Goal: Task Accomplishment & Management: Manage account settings

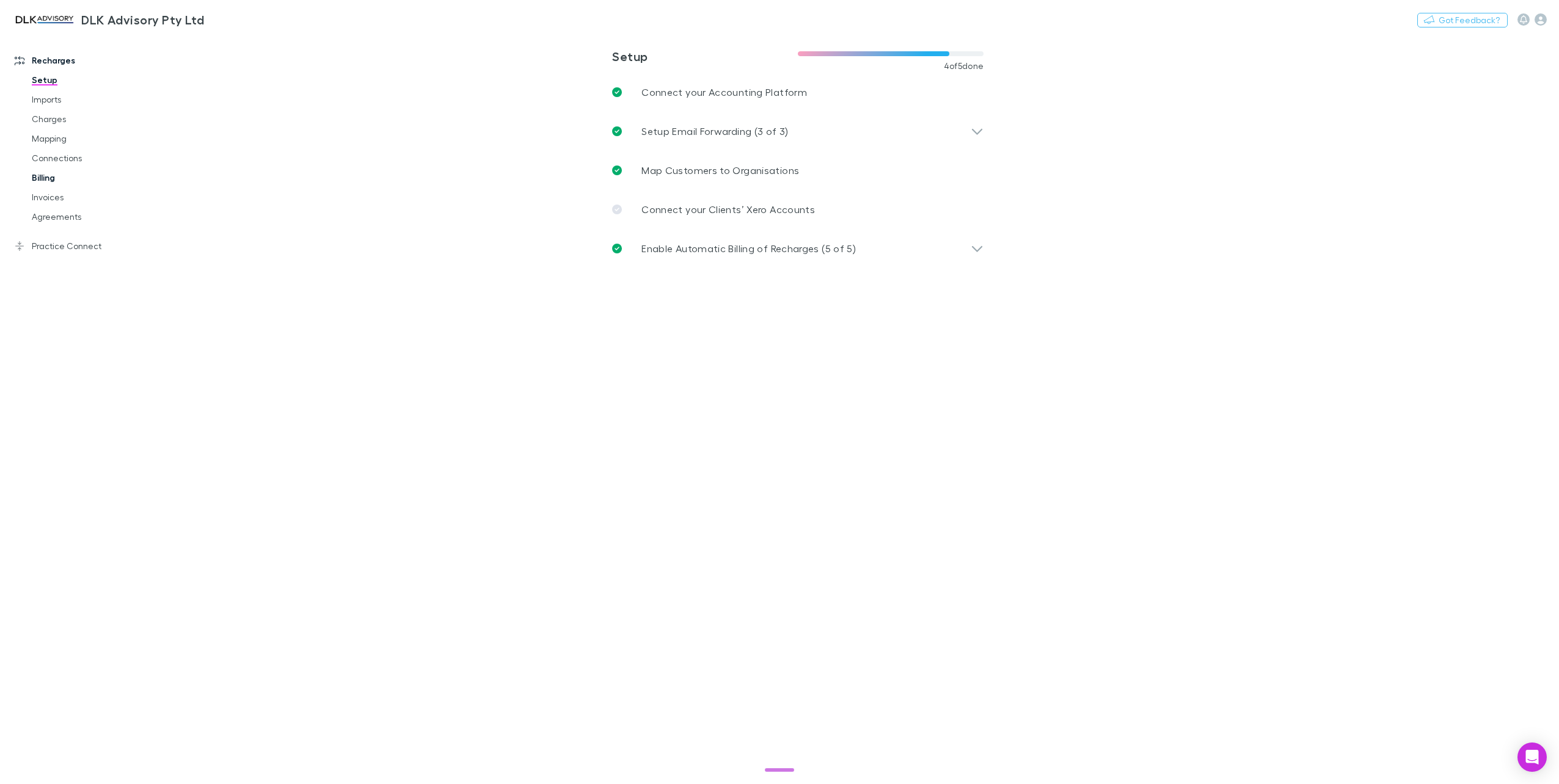
drag, startPoint x: 165, startPoint y: 125, endPoint x: 155, endPoint y: 174, distance: 50.0
click at [140, 144] on div "**********" at bounding box center [780, 409] width 1559 height 750
click at [50, 172] on link "Billing" at bounding box center [95, 178] width 151 height 20
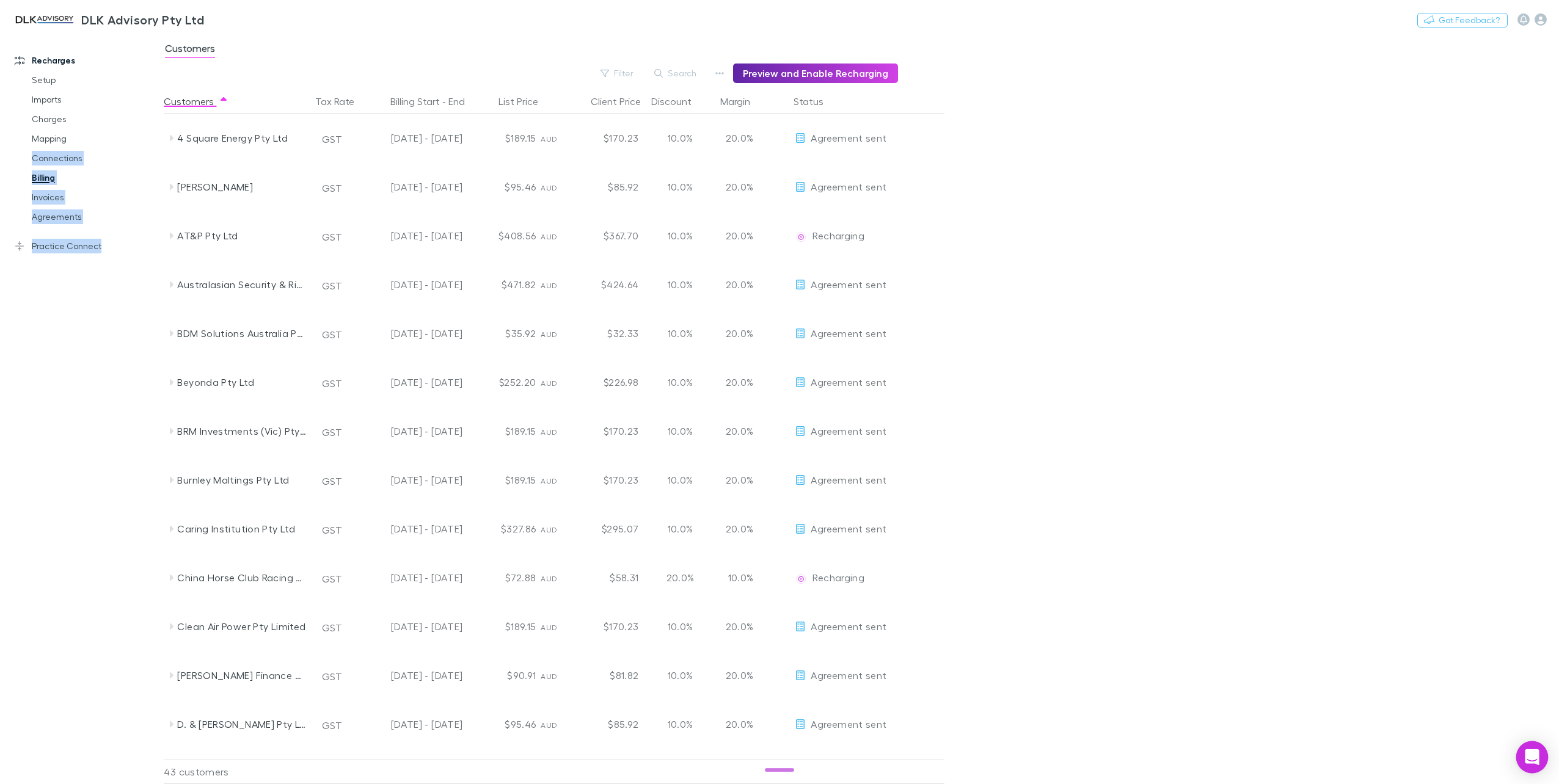
click at [1528, 755] on icon "Open Intercom Messenger" at bounding box center [1532, 757] width 14 height 16
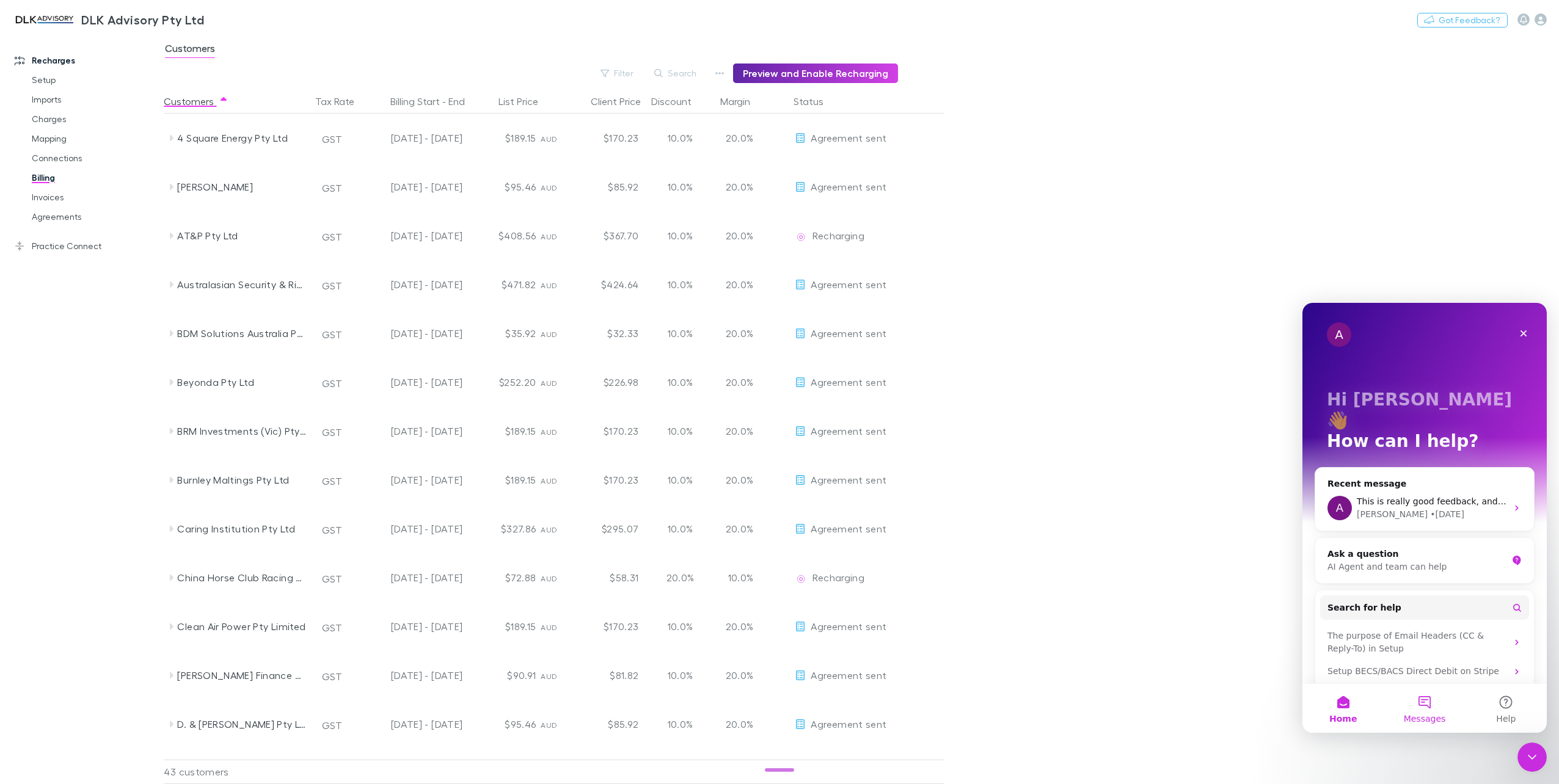
click at [1436, 697] on button "Messages" at bounding box center [1423, 708] width 81 height 49
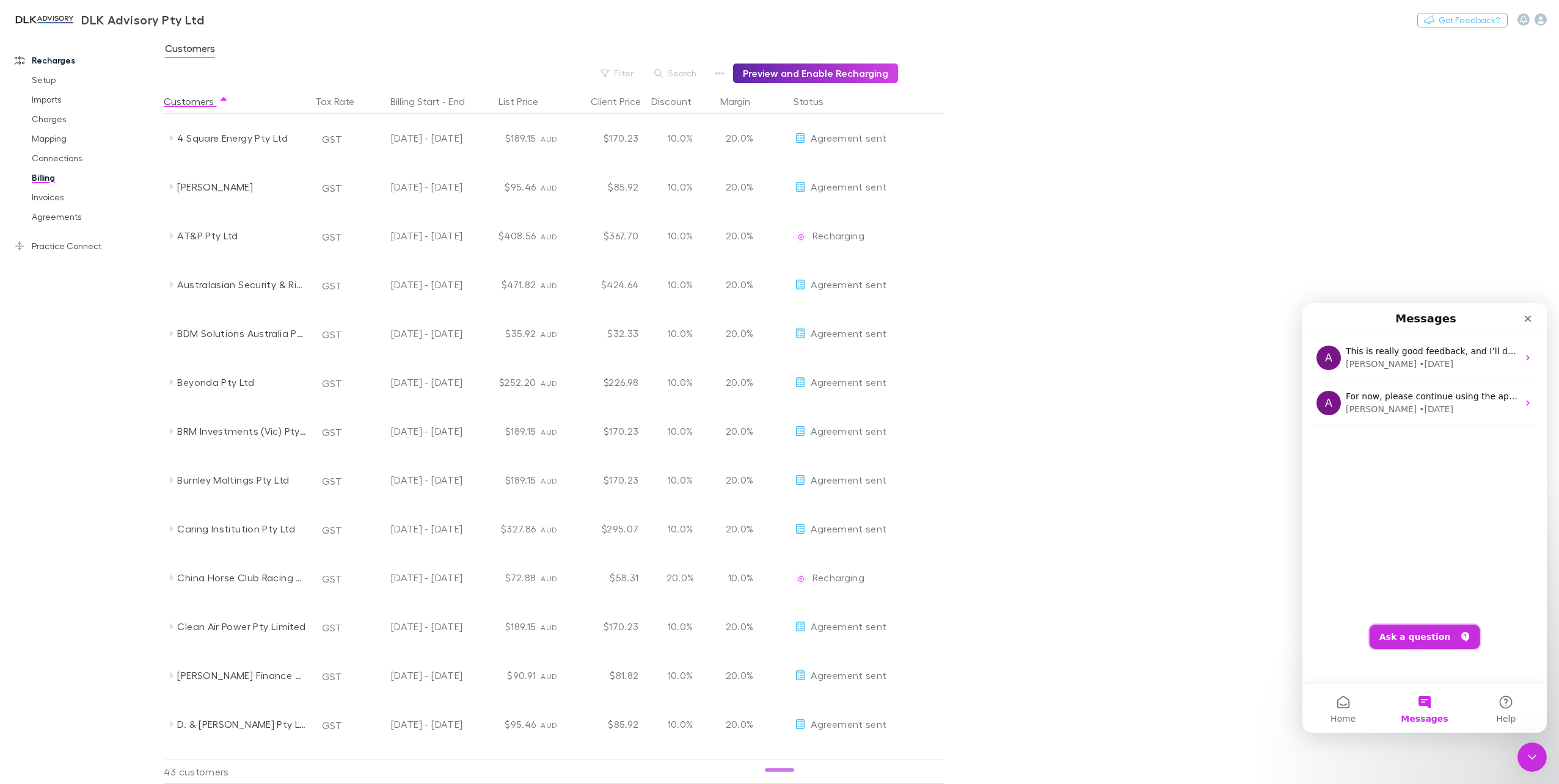
click at [1413, 631] on button "Ask a question" at bounding box center [1425, 637] width 110 height 25
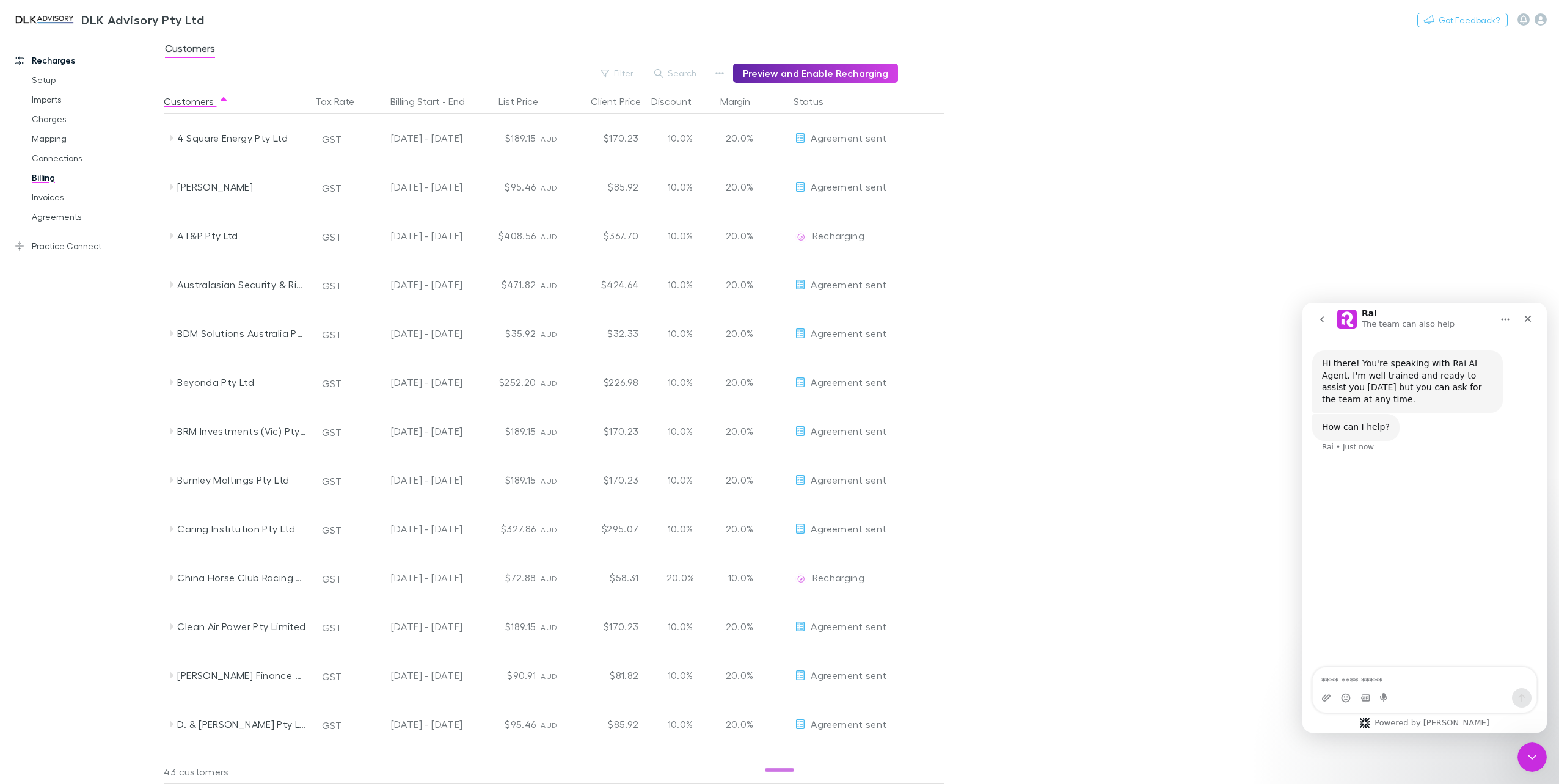
click at [1373, 664] on div "Hi there! You're speaking with Rai AI Agent. I'm well trained and ready to assi…" at bounding box center [1424, 502] width 245 height 333
click at [1370, 675] on textarea "Ask a question…" at bounding box center [1424, 678] width 223 height 20
type textarea "**********"
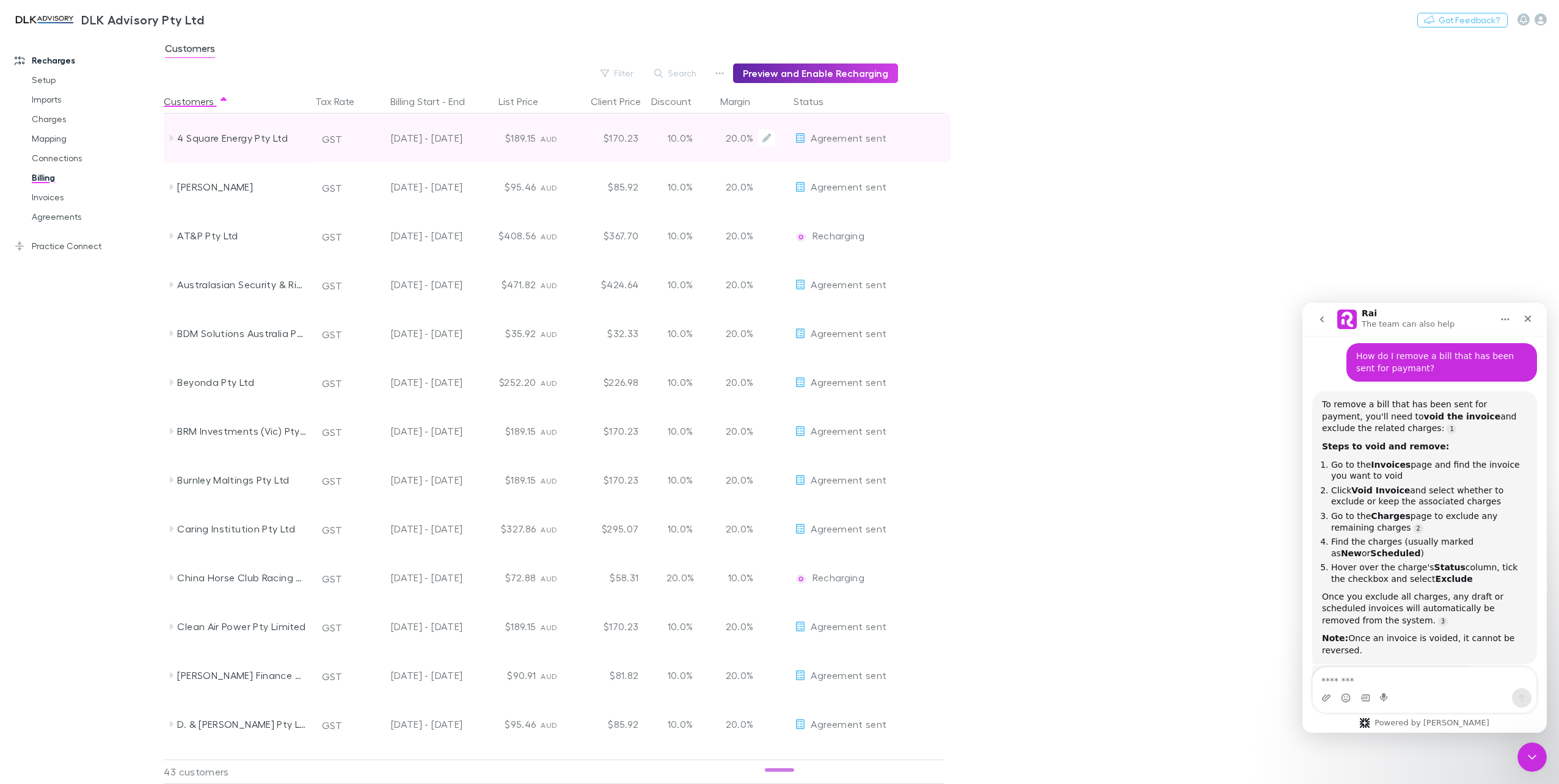
scroll to position [143, 0]
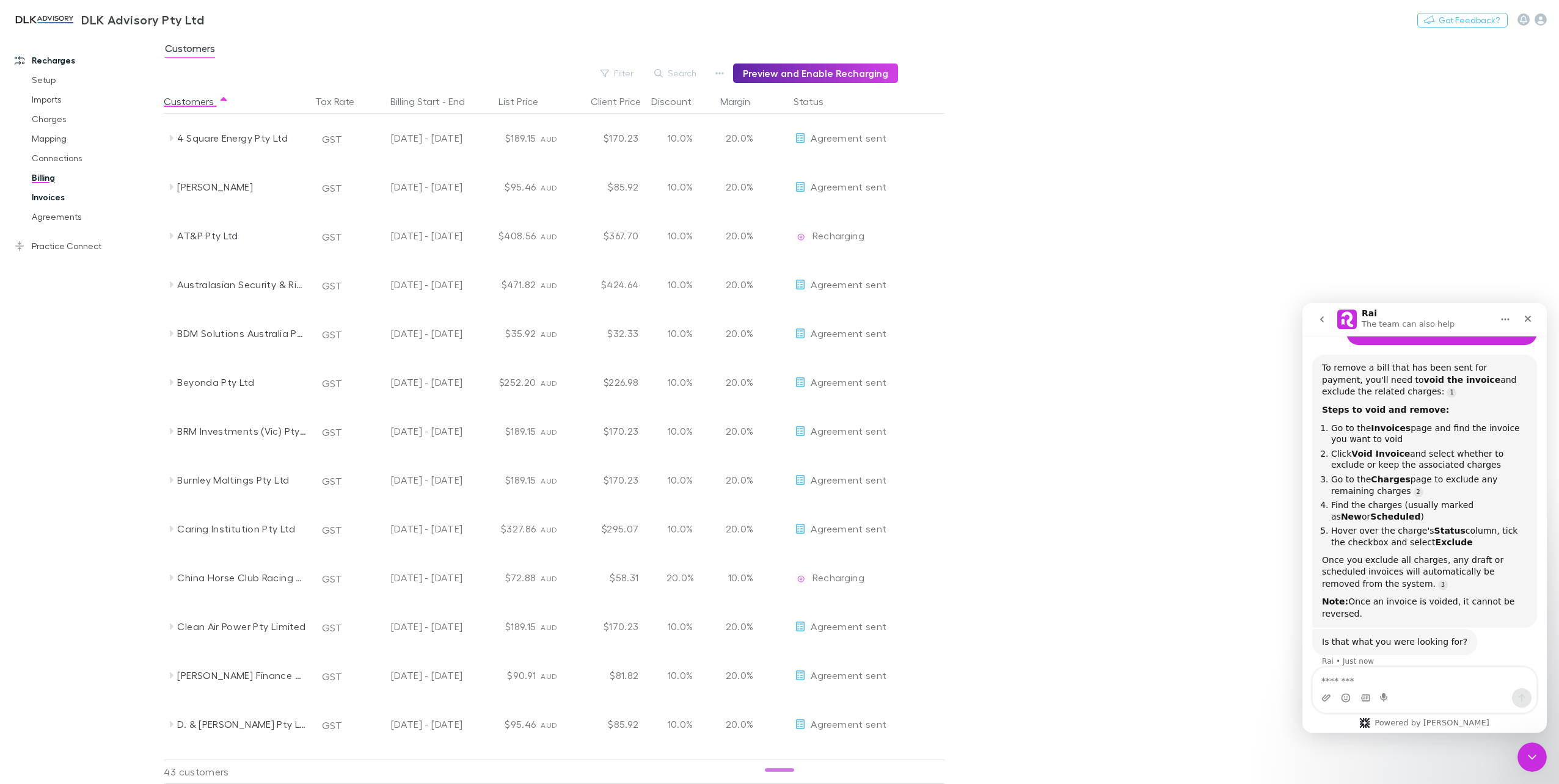
click at [57, 205] on link "Invoices" at bounding box center [95, 197] width 151 height 20
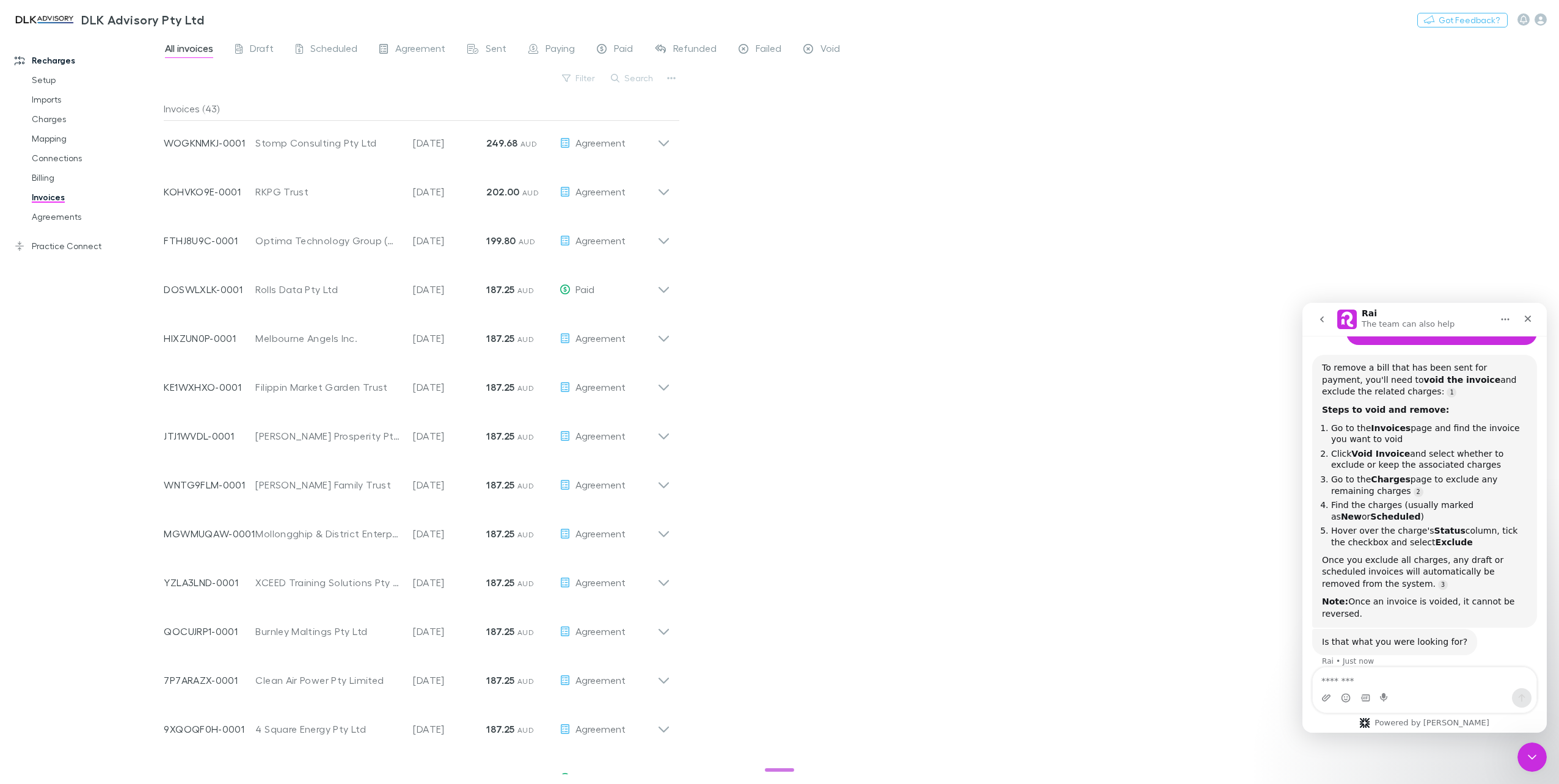
scroll to position [610, 0]
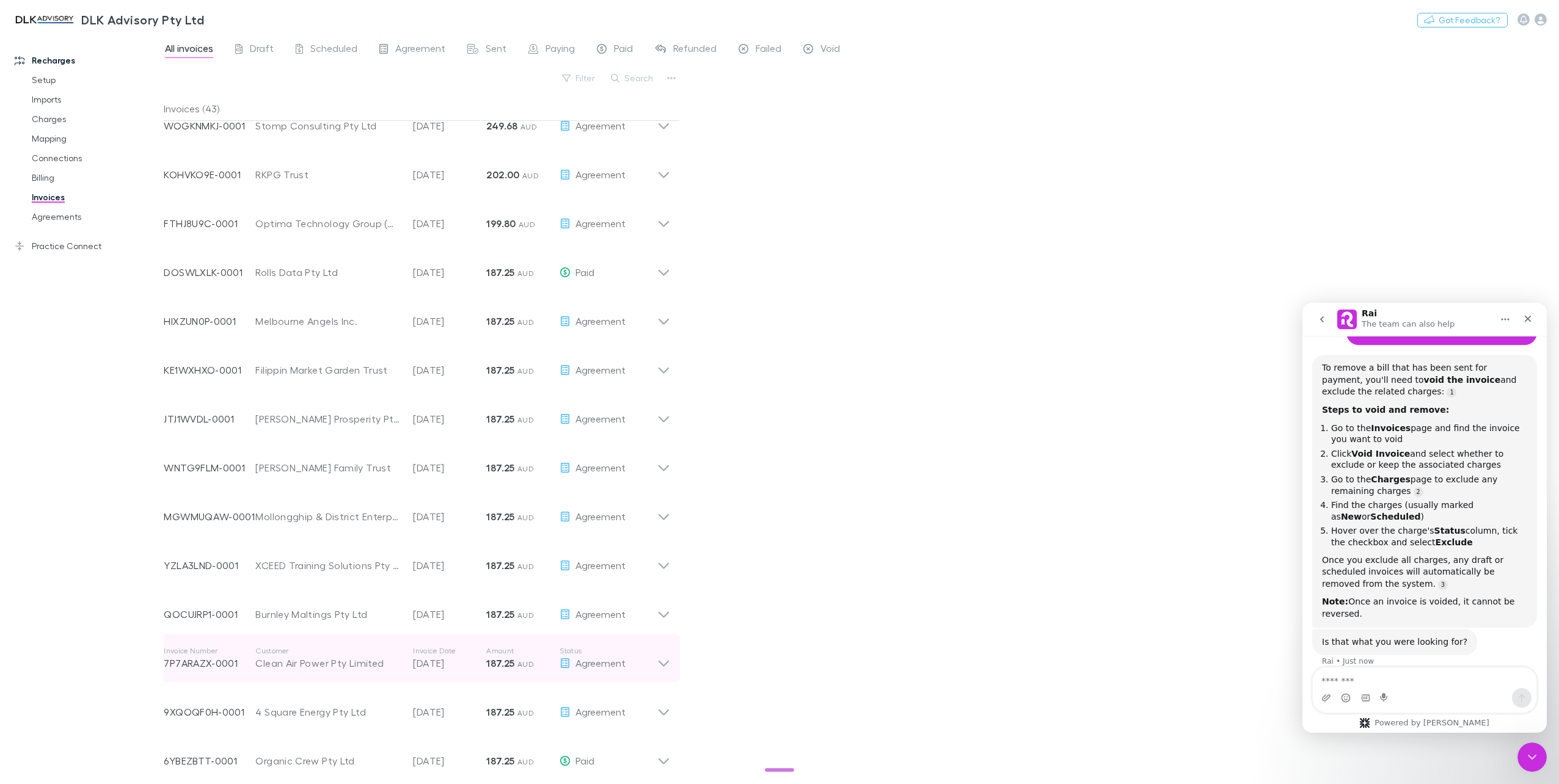
click at [662, 664] on icon at bounding box center [663, 663] width 10 height 6
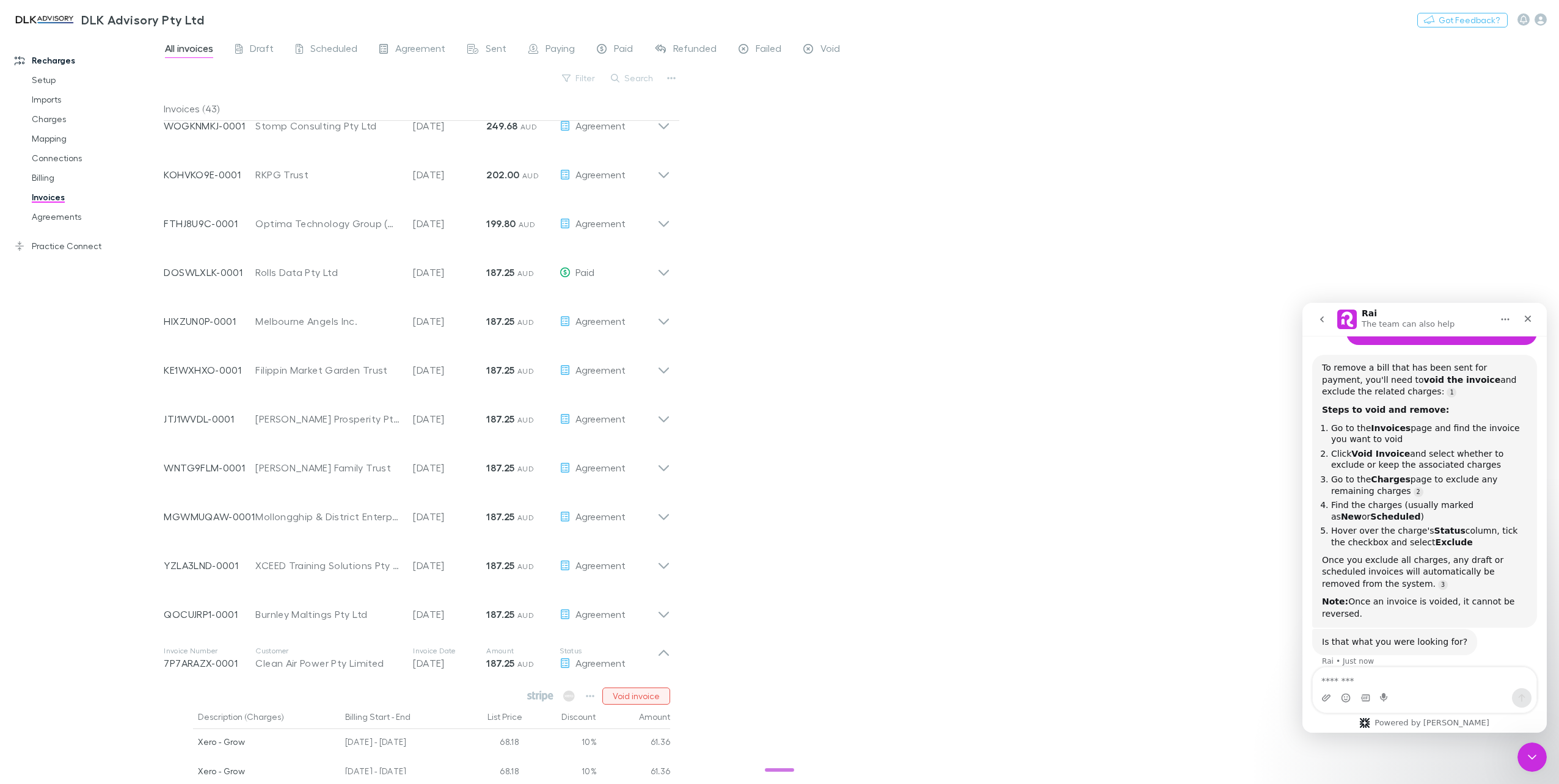
click at [635, 698] on button "Void invoice" at bounding box center [636, 695] width 68 height 17
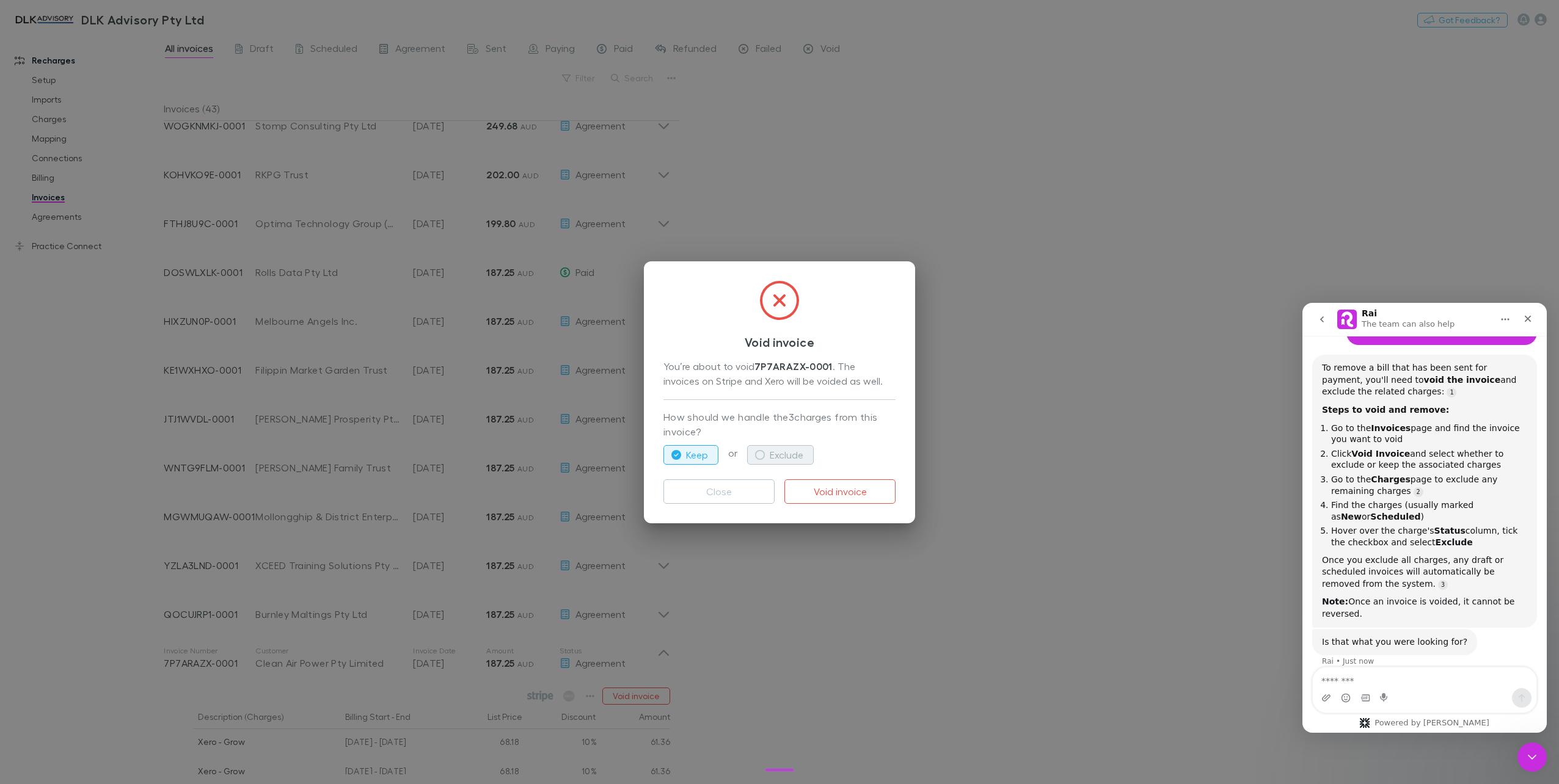
click at [771, 459] on button "Exclude" at bounding box center [780, 455] width 67 height 20
click at [826, 493] on button "Void invoice" at bounding box center [839, 492] width 111 height 25
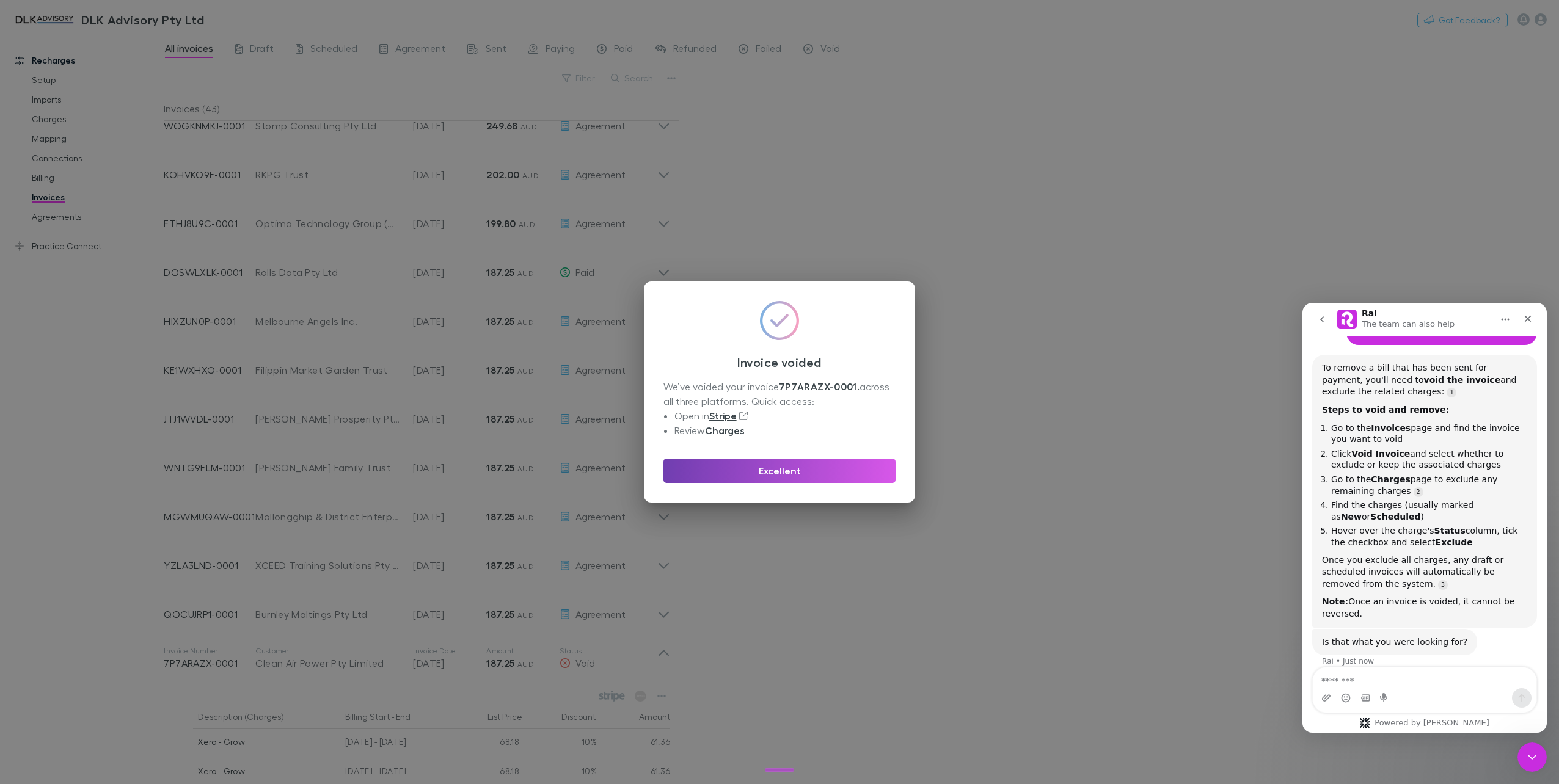
click at [758, 471] on button "Excellent" at bounding box center [780, 471] width 232 height 25
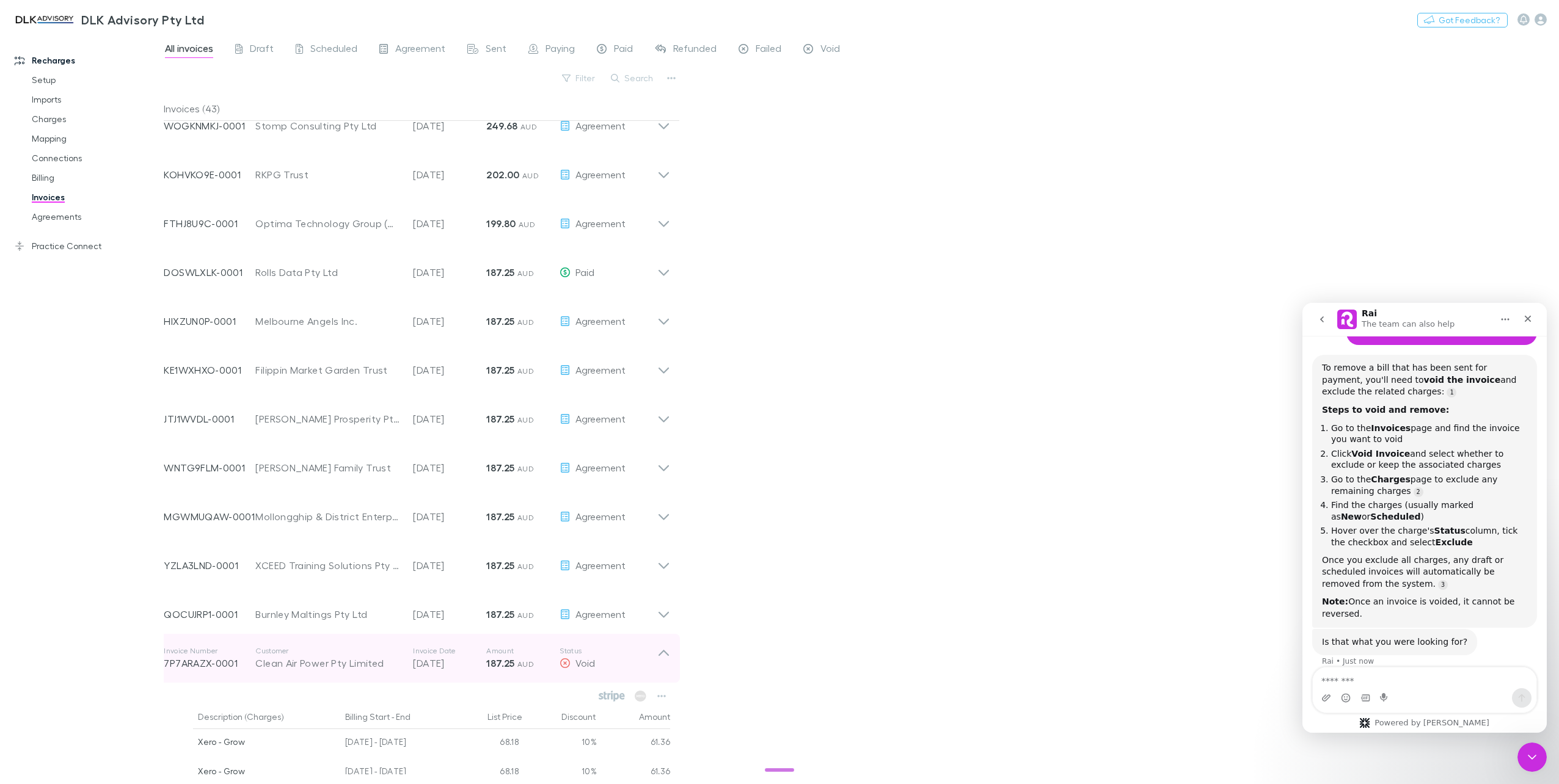
click at [661, 654] on icon at bounding box center [663, 653] width 10 height 6
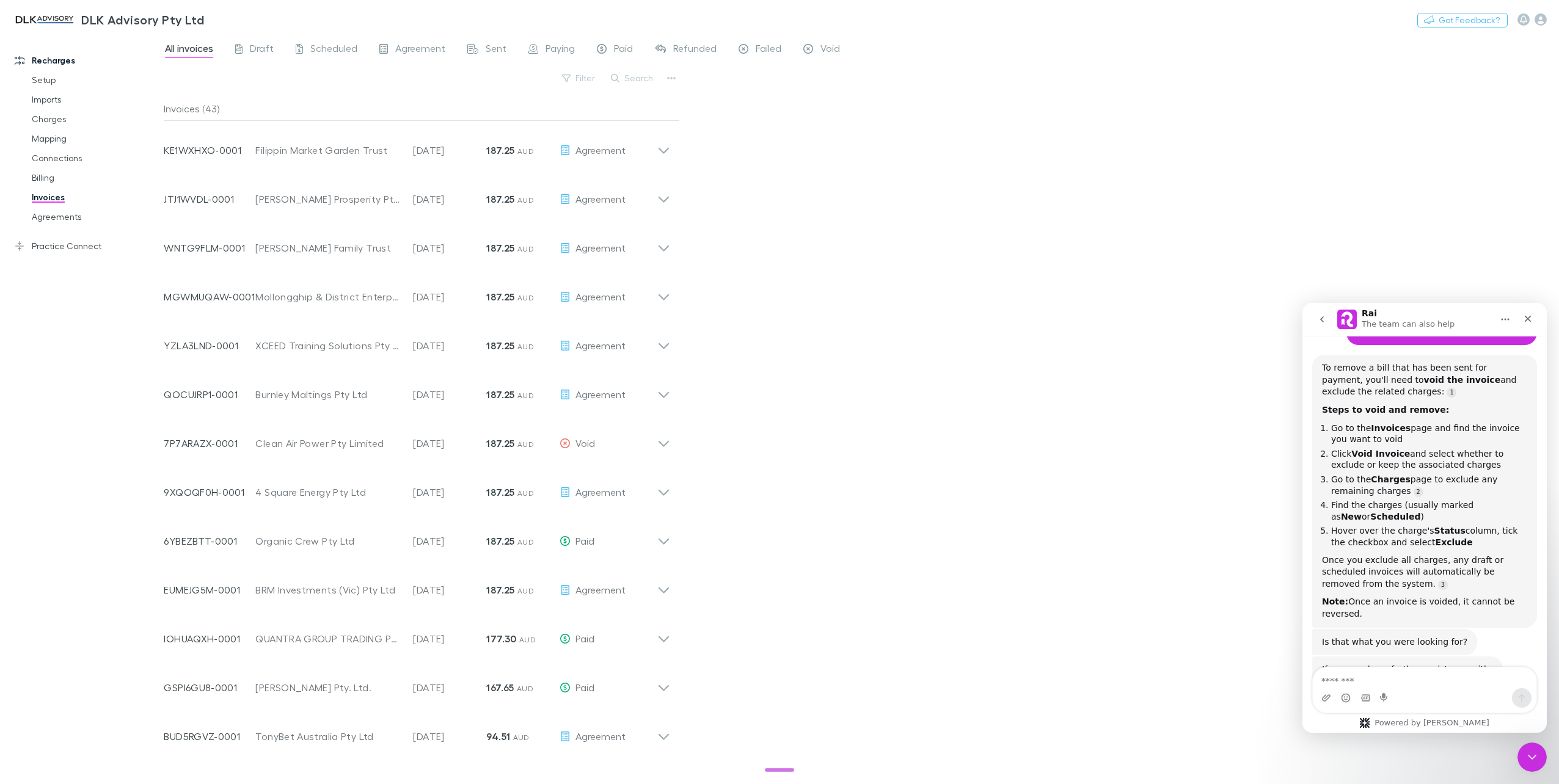
scroll to position [1326, 0]
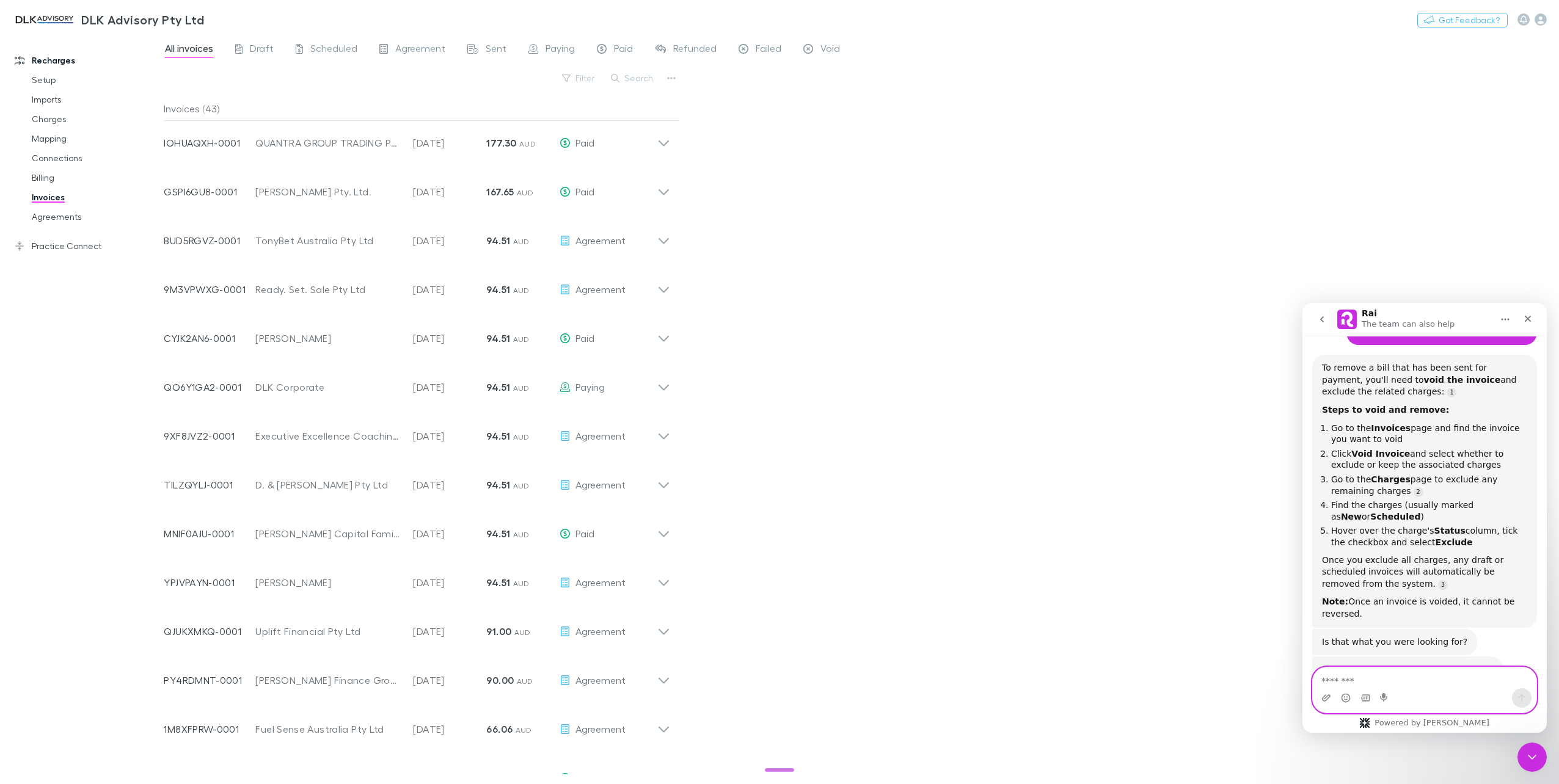
click at [1395, 679] on textarea "Message…" at bounding box center [1424, 678] width 223 height 20
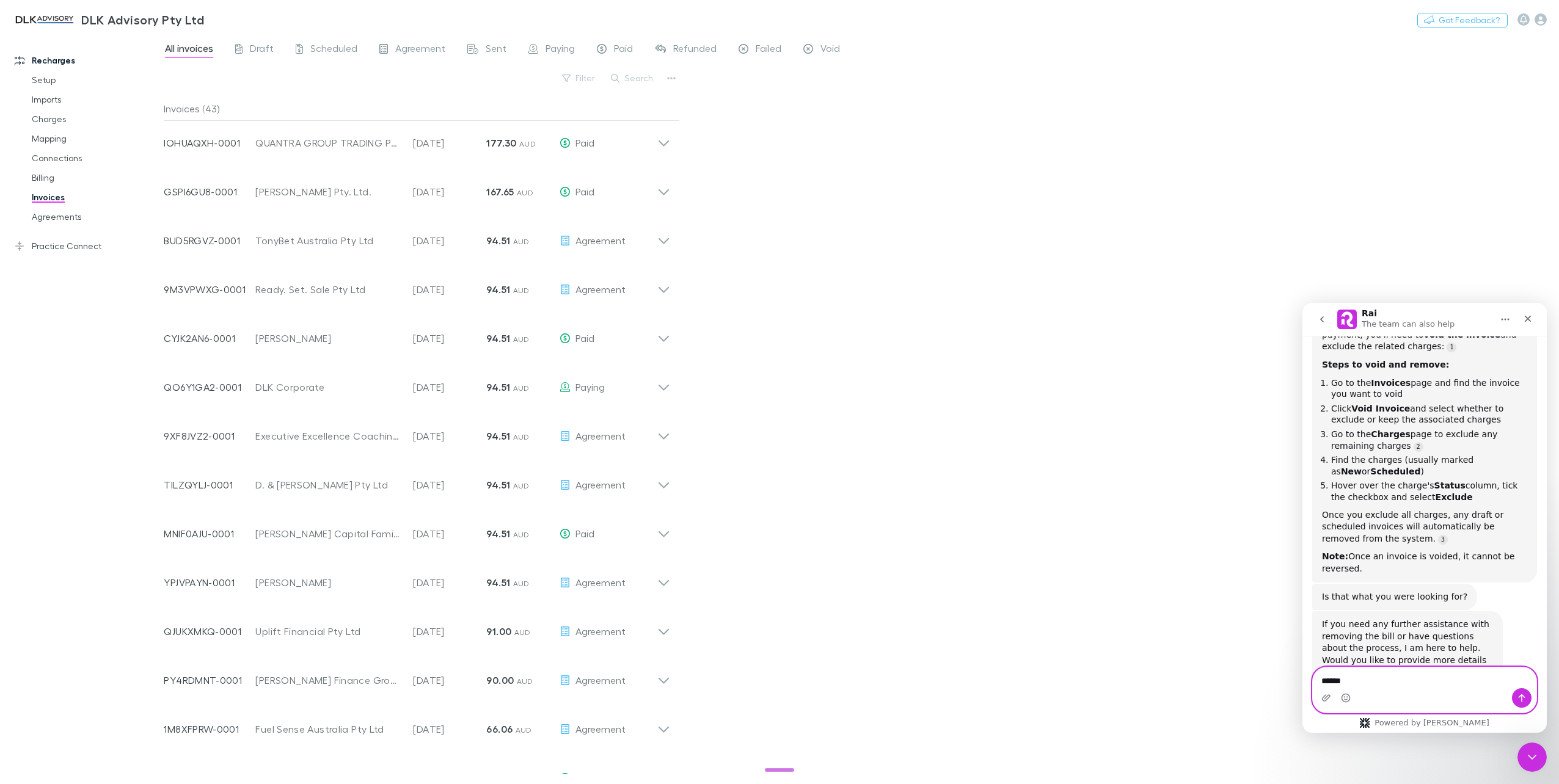
scroll to position [221, 0]
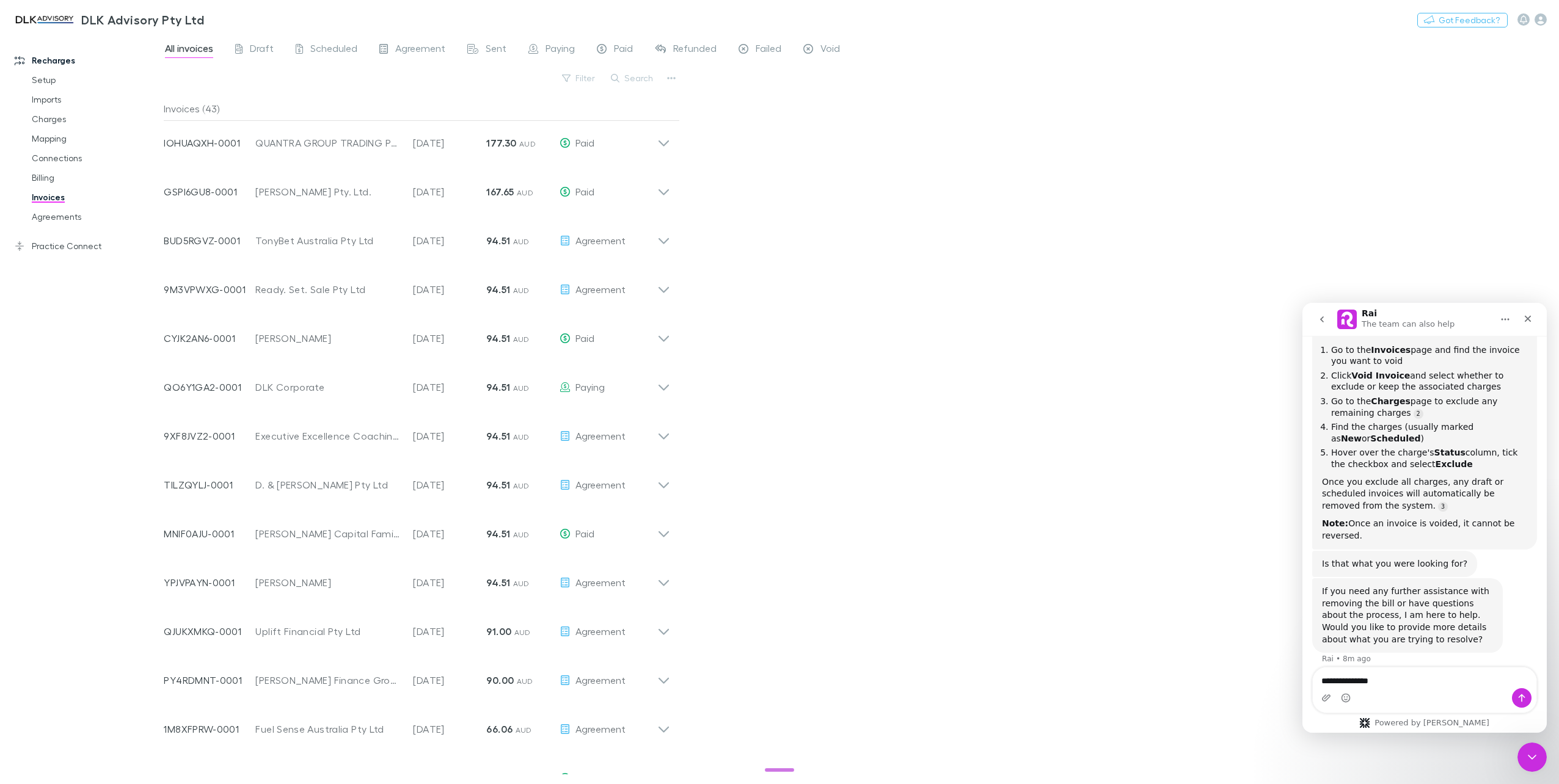
click at [1361, 658] on div "If you need any further assistance with removing the bill or have questions abo…" at bounding box center [1425, 629] width 225 height 101
drag, startPoint x: 1377, startPoint y: 685, endPoint x: 1382, endPoint y: 681, distance: 6.4
click at [1377, 685] on textarea "**********" at bounding box center [1424, 678] width 224 height 20
type textarea "**********"
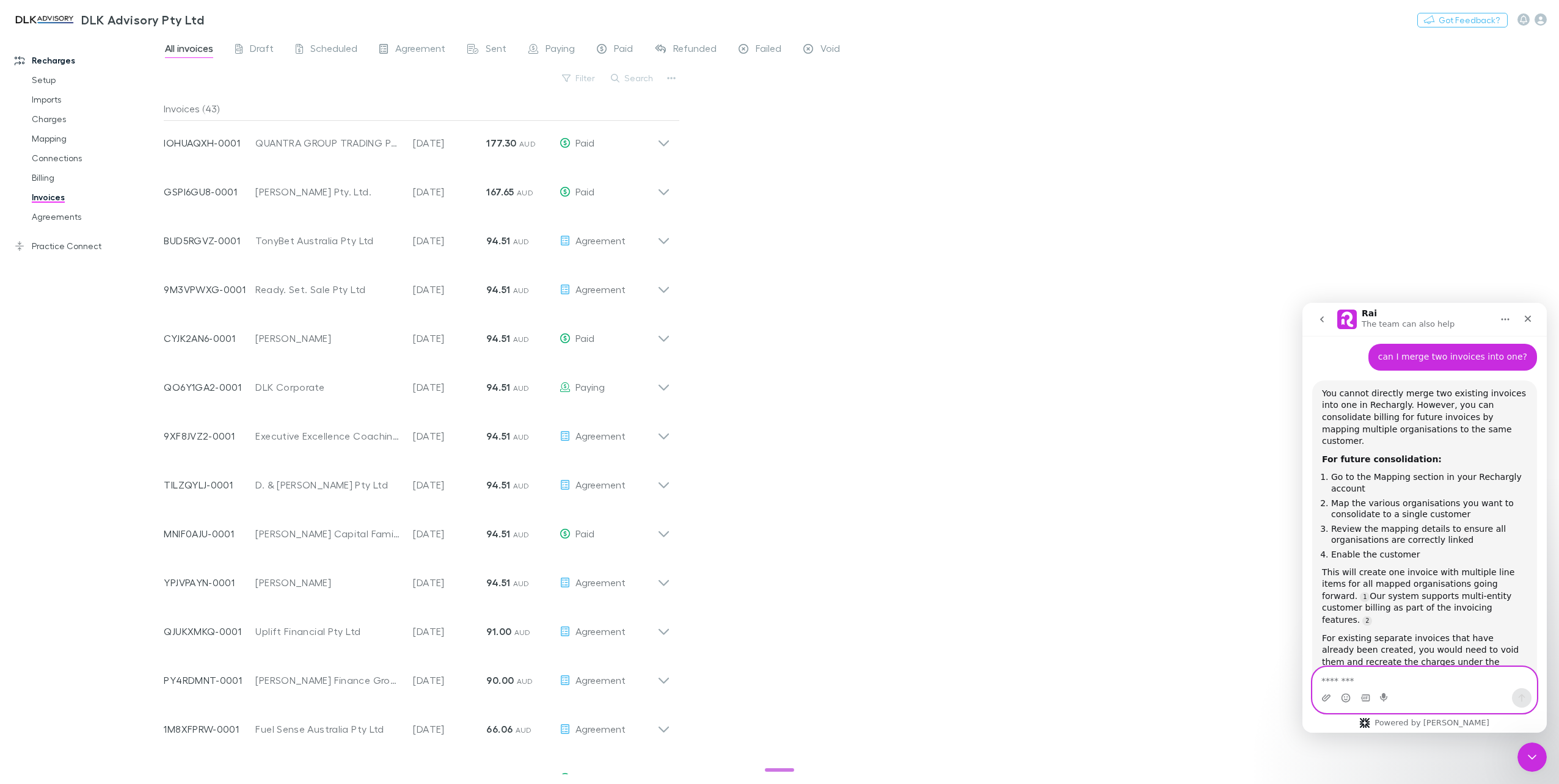
scroll to position [565, 0]
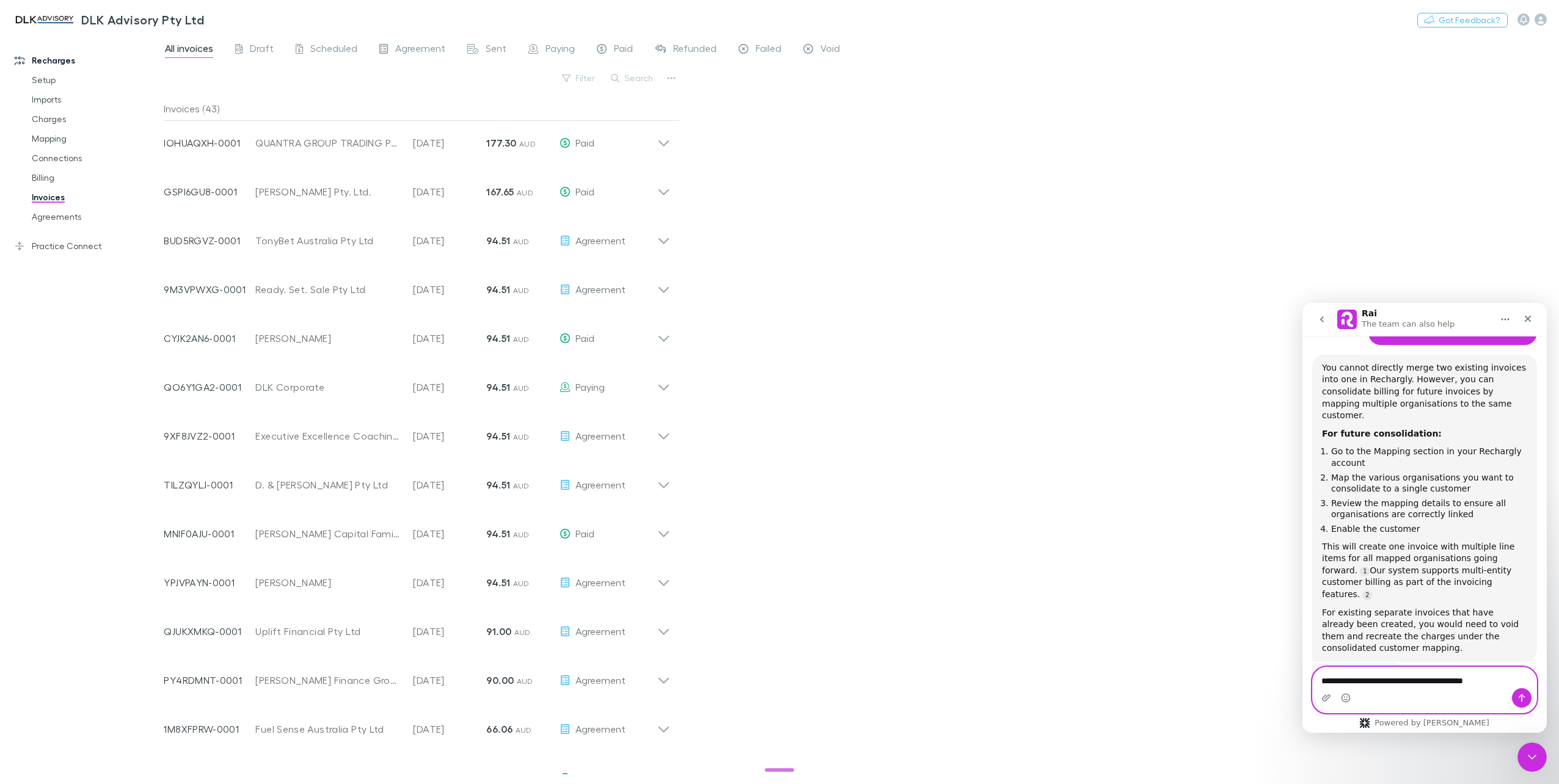
type textarea "**********"
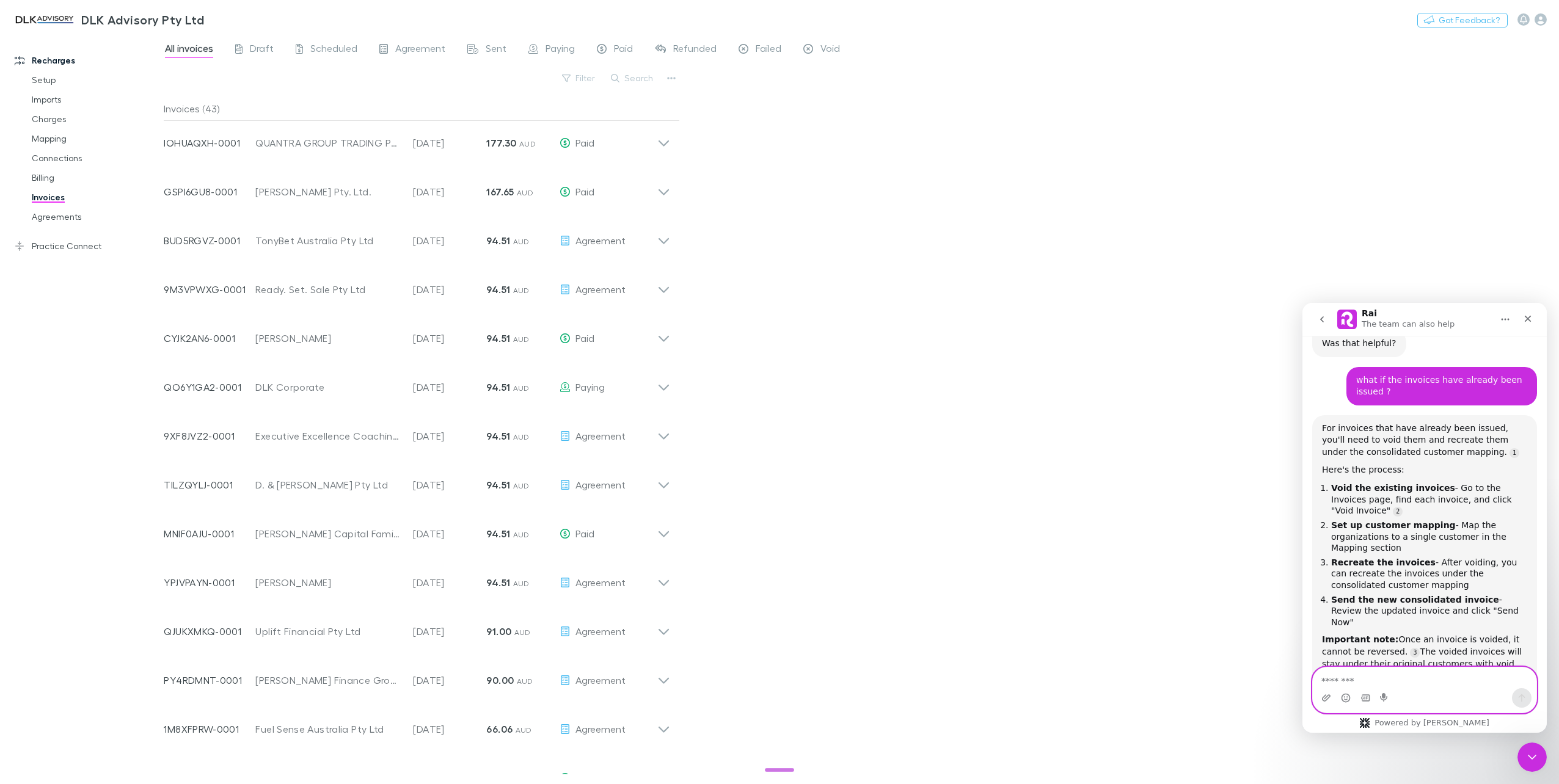
scroll to position [915, 0]
